Goal: Find specific page/section: Find specific page/section

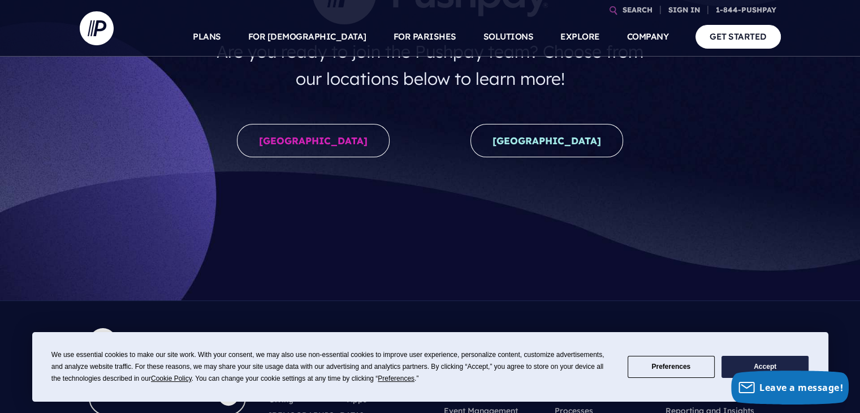
scroll to position [226, 0]
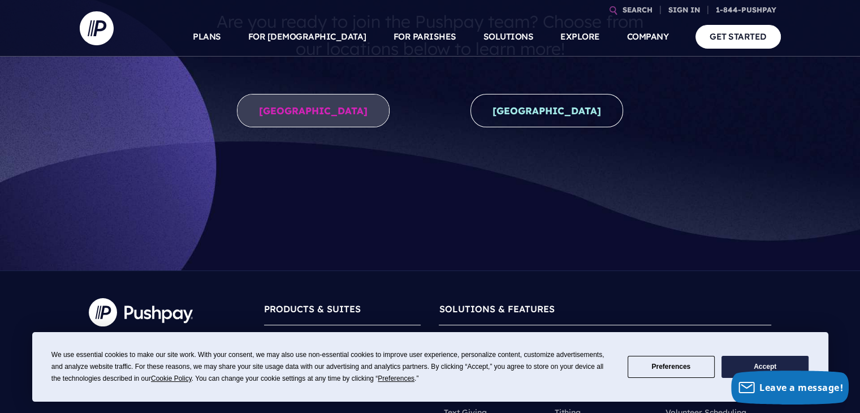
click at [324, 114] on link "United States" at bounding box center [313, 110] width 153 height 33
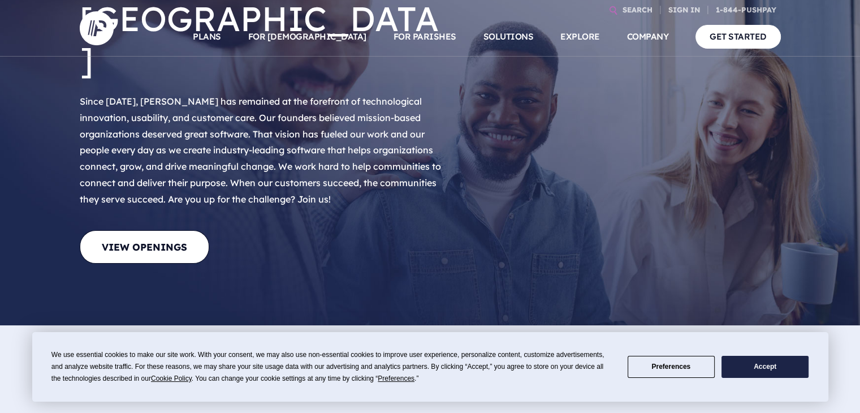
scroll to position [170, 0]
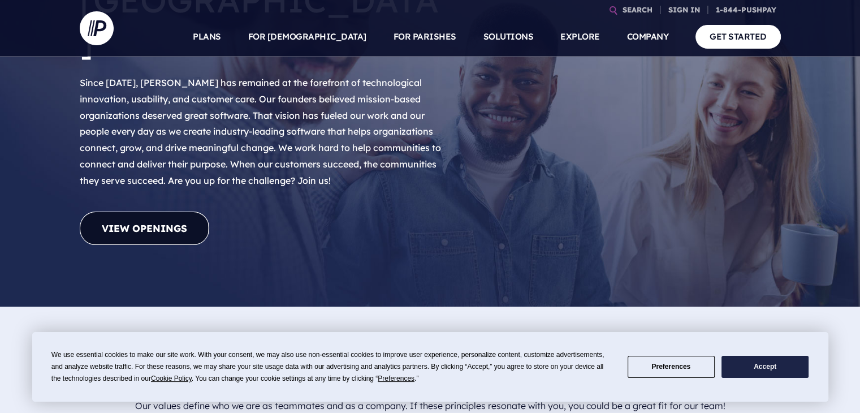
click at [165, 212] on link "View Openings" at bounding box center [145, 228] width 130 height 33
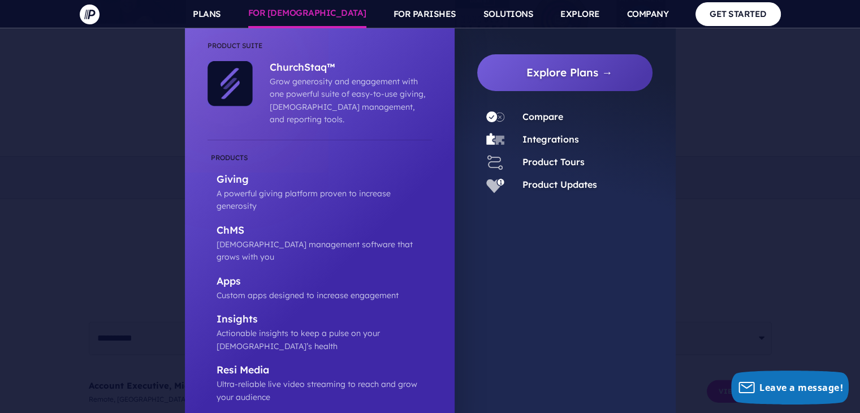
scroll to position [2627, 0]
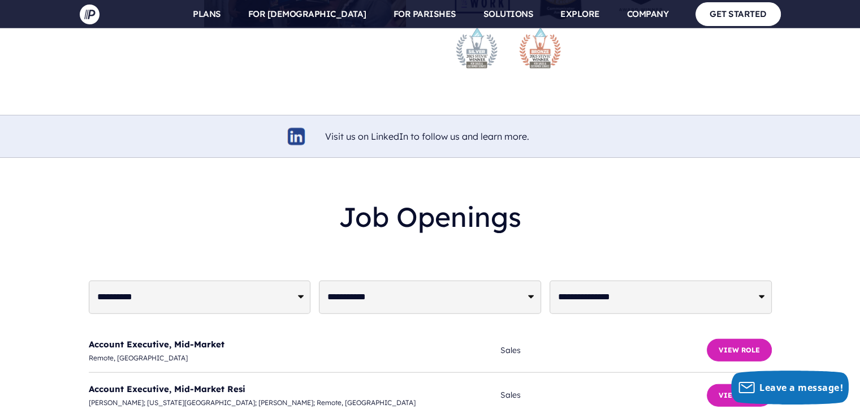
click at [256, 192] on h2 "Job Openings" at bounding box center [430, 217] width 683 height 50
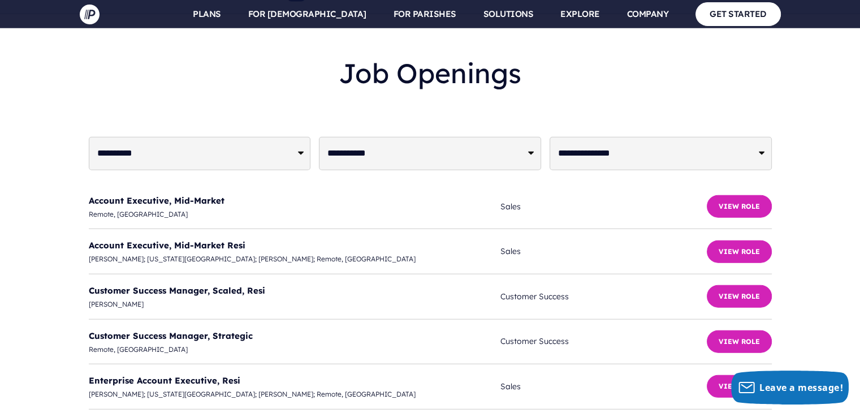
scroll to position [2714, 0]
